Goal: Task Accomplishment & Management: Use online tool/utility

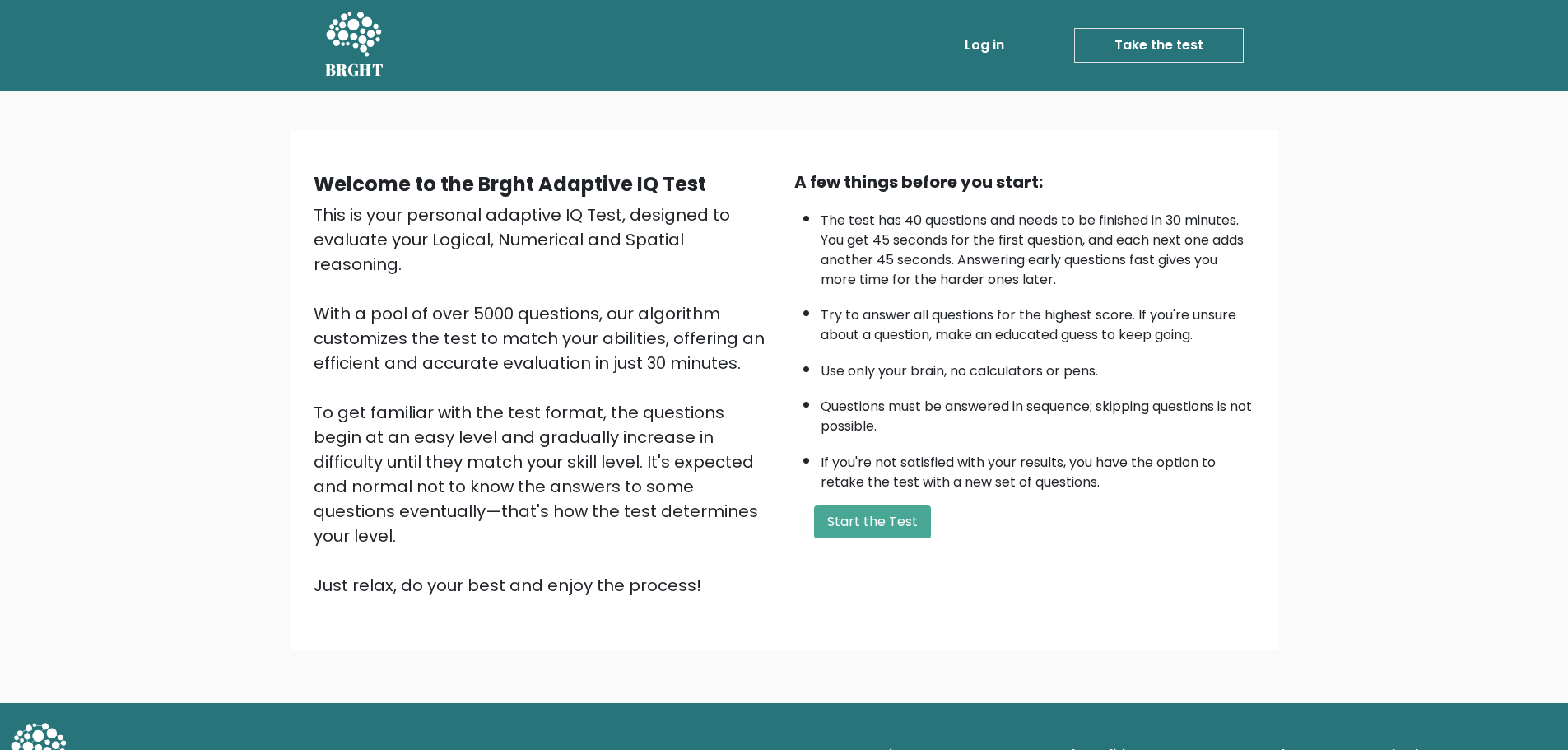
click at [776, 357] on div "Welcome to the Brght Adaptive IQ Test This is your personal adaptive IQ Test, d…" at bounding box center [544, 384] width 481 height 428
click at [882, 227] on li "The test has 40 questions and needs to be finished in 30 minutes. You get 45 se…" at bounding box center [1038, 246] width 435 height 87
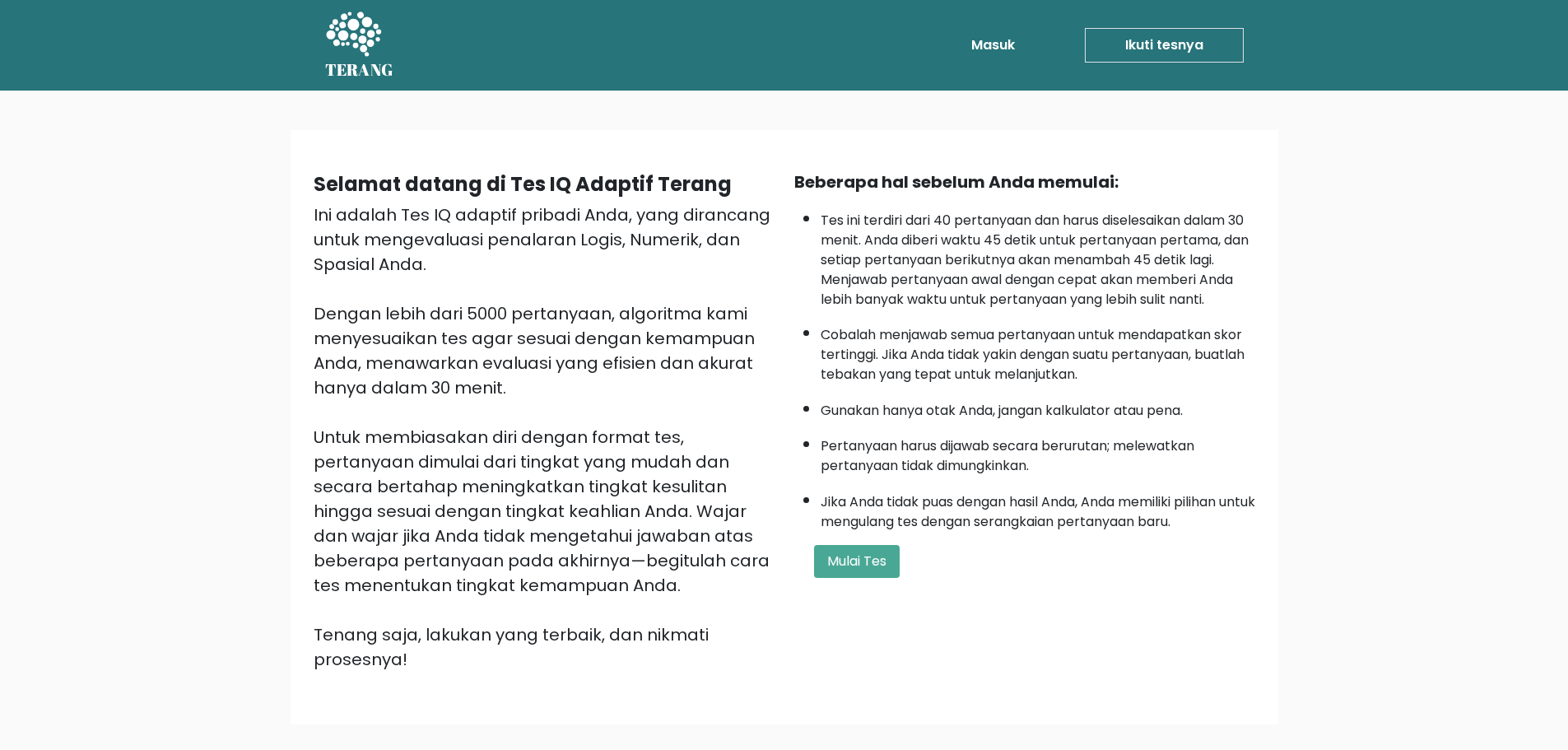
click at [940, 241] on font "Tes ini terdiri dari 40 pertanyaan dan harus diselesaikan dalam 30 menit. Anda …" at bounding box center [1035, 259] width 428 height 98
drag, startPoint x: 1085, startPoint y: 222, endPoint x: 1244, endPoint y: 225, distance: 159.0
click at [1237, 222] on li "Tes ini terdiri dari 40 pertanyaan dan harus diselesaikan dalam 30 menit. Anda …" at bounding box center [1038, 256] width 435 height 107
click at [1261, 253] on div "Beberapa hal sebelum Anda memulai: Tes ini terdiri dari 40 pertanyaan dan harus…" at bounding box center [1024, 421] width 481 height 502
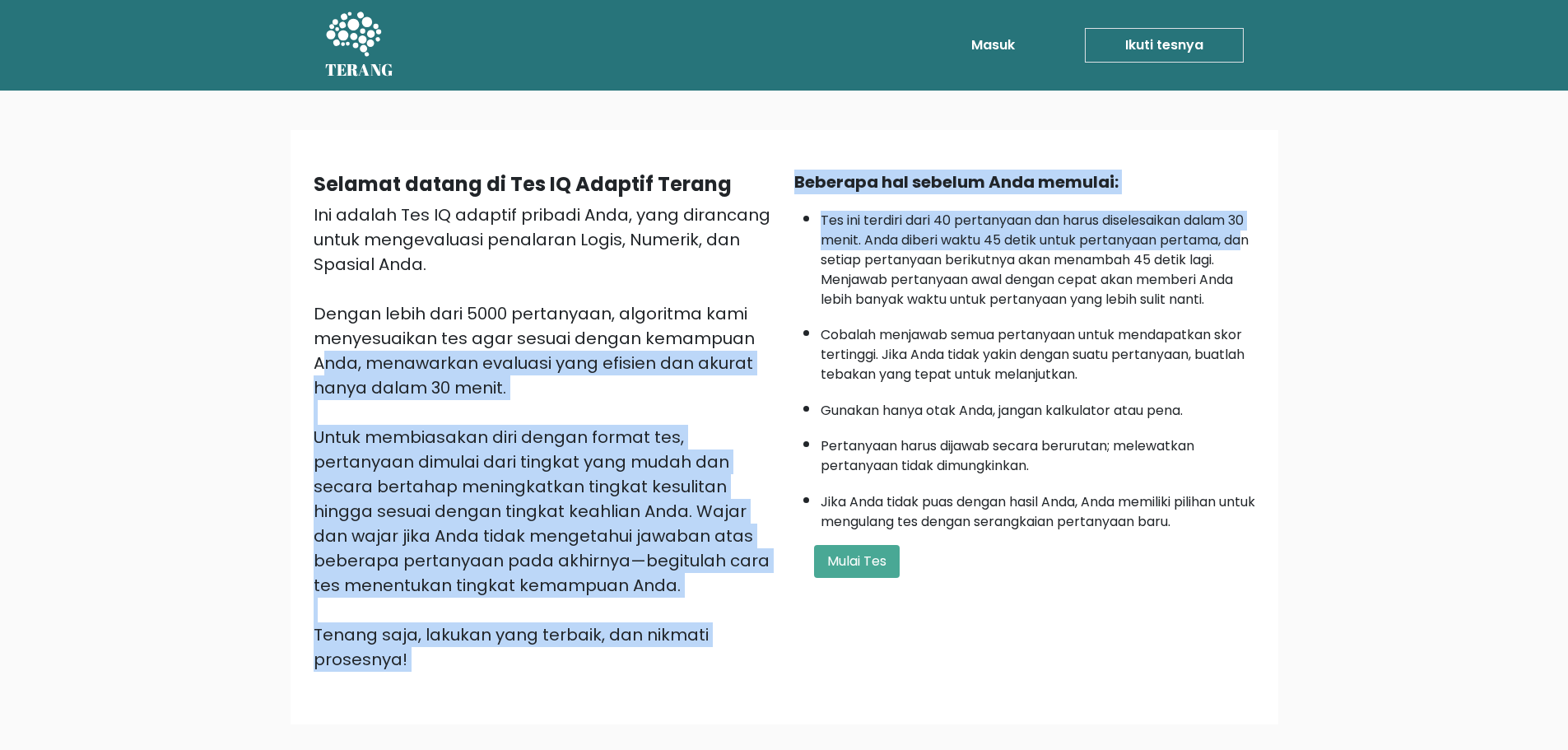
drag, startPoint x: 857, startPoint y: 264, endPoint x: 551, endPoint y: 334, distance: 313.9
click at [551, 334] on div "Selamat datang di Tes IQ Adaptif Terang Ini adalah Tes IQ adaptif pribadi Anda,…" at bounding box center [784, 427] width 961 height 515
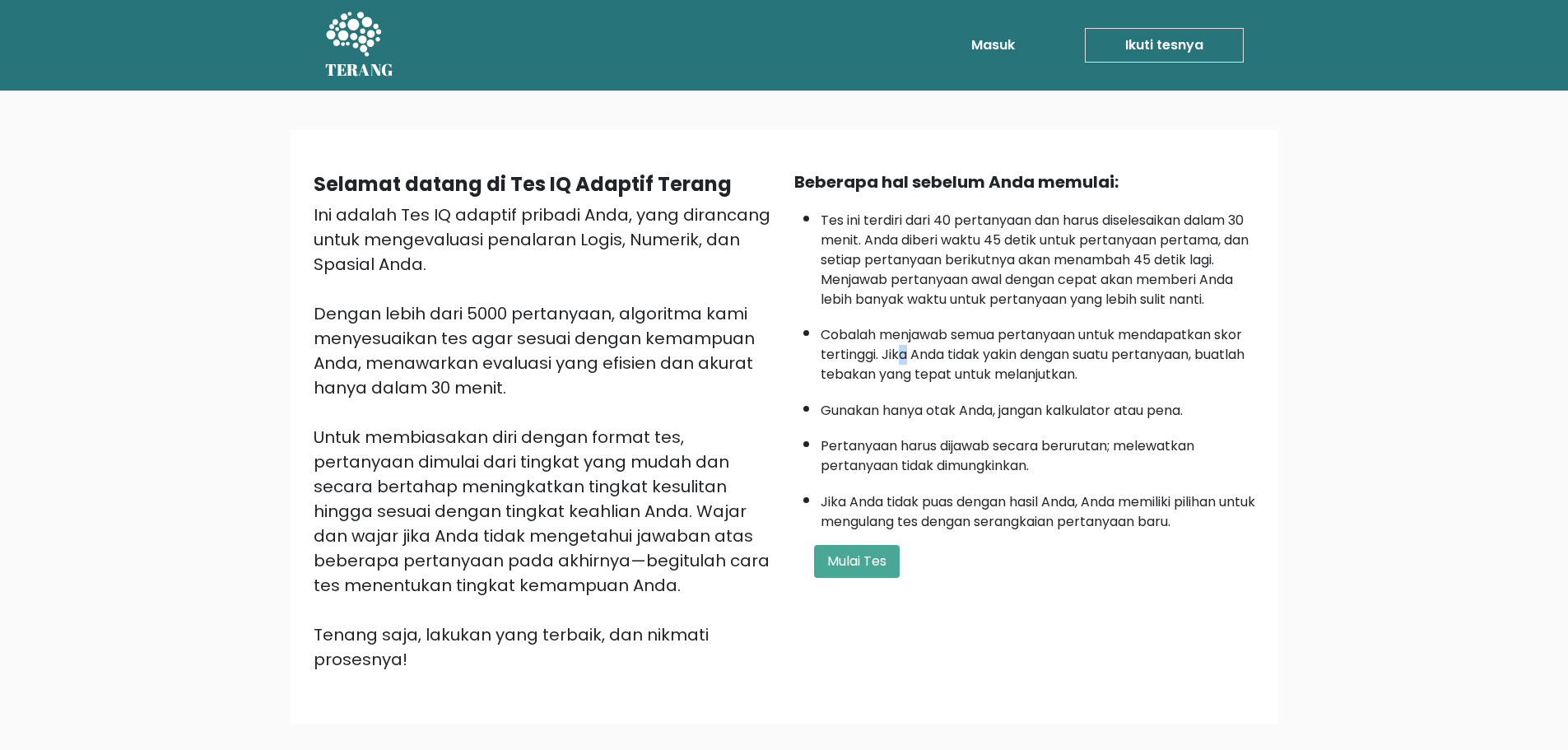
click at [908, 350] on font "Cobalah menjawab semua pertanyaan untuk mendapatkan skor tertinggi. Jika Anda t…" at bounding box center [1032, 354] width 423 height 58
click at [865, 563] on font "Mulai Tes" at bounding box center [856, 560] width 59 height 19
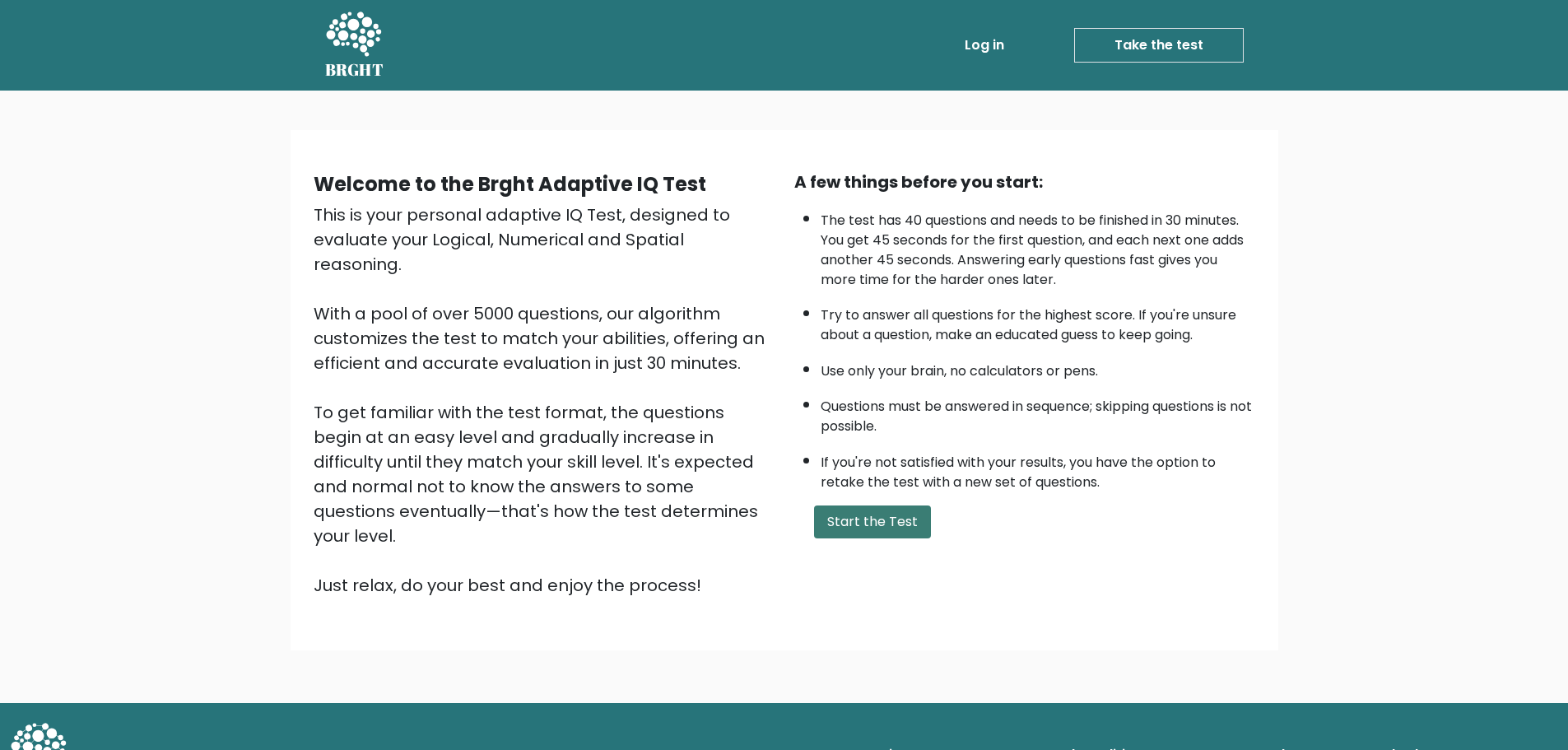
click at [987, 47] on link "Log in" at bounding box center [984, 45] width 53 height 33
